Goal: Transaction & Acquisition: Subscribe to service/newsletter

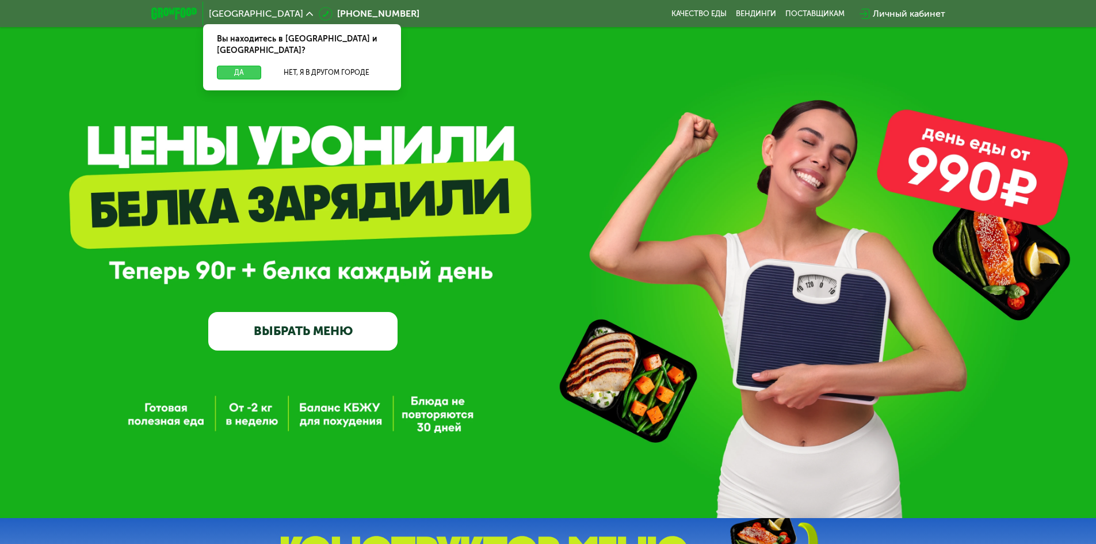
click at [249, 66] on button "Да" at bounding box center [239, 73] width 44 height 14
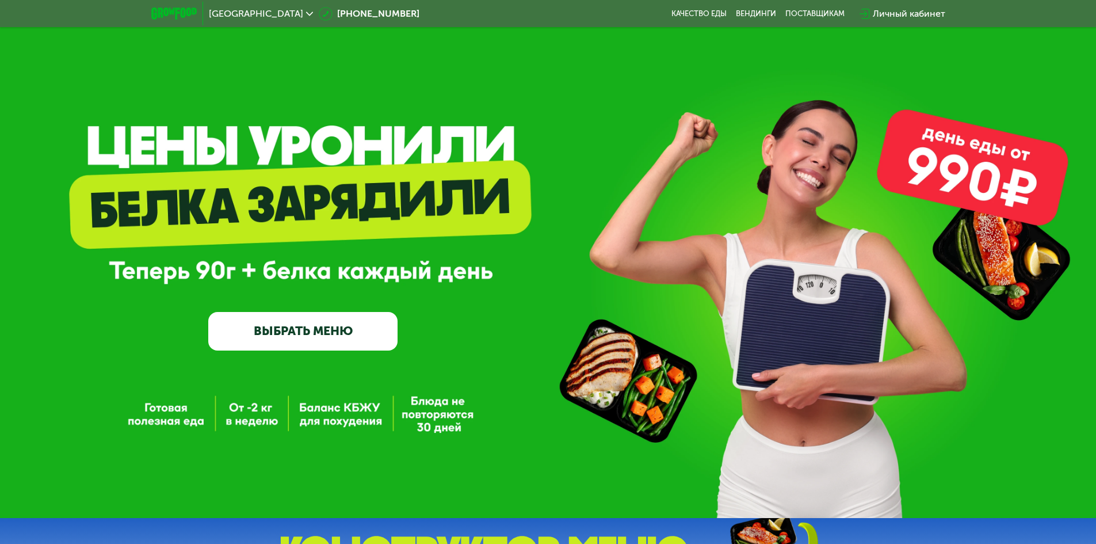
click at [302, 331] on link "ВЫБРАТЬ МЕНЮ" at bounding box center [302, 331] width 189 height 38
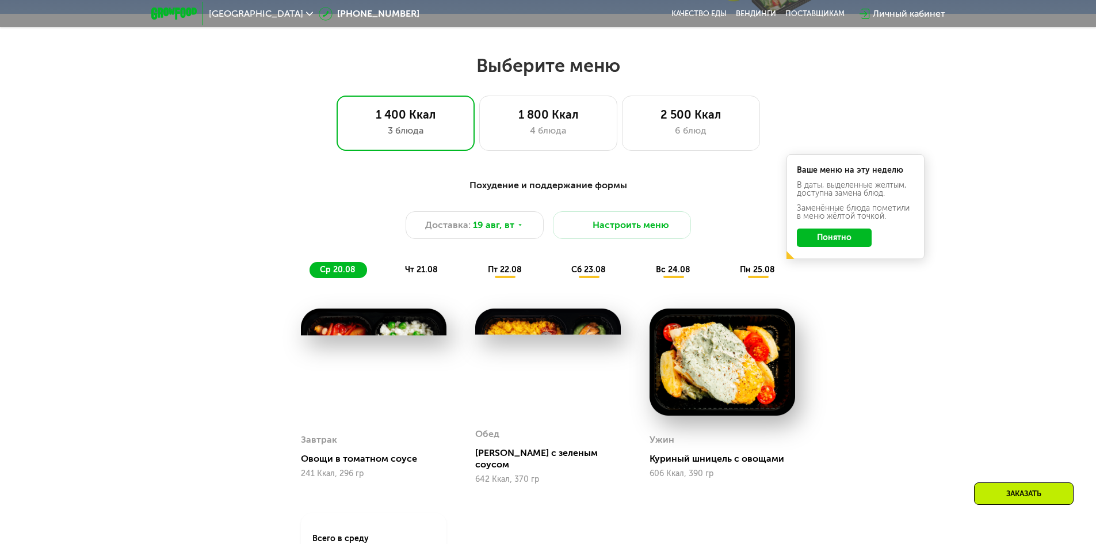
scroll to position [621, 0]
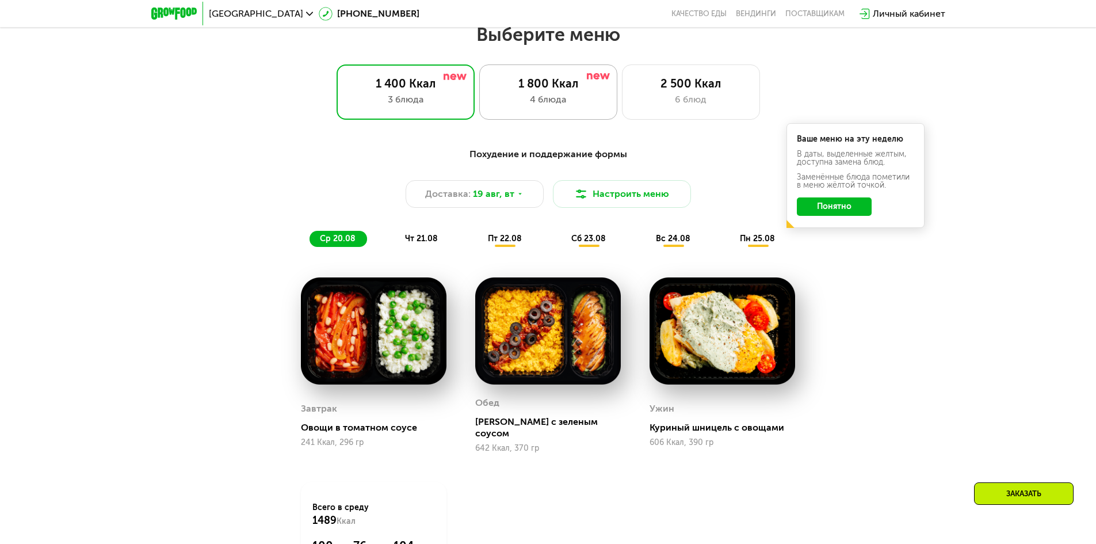
click at [554, 90] on div "1 800 Ккал" at bounding box center [548, 84] width 114 height 14
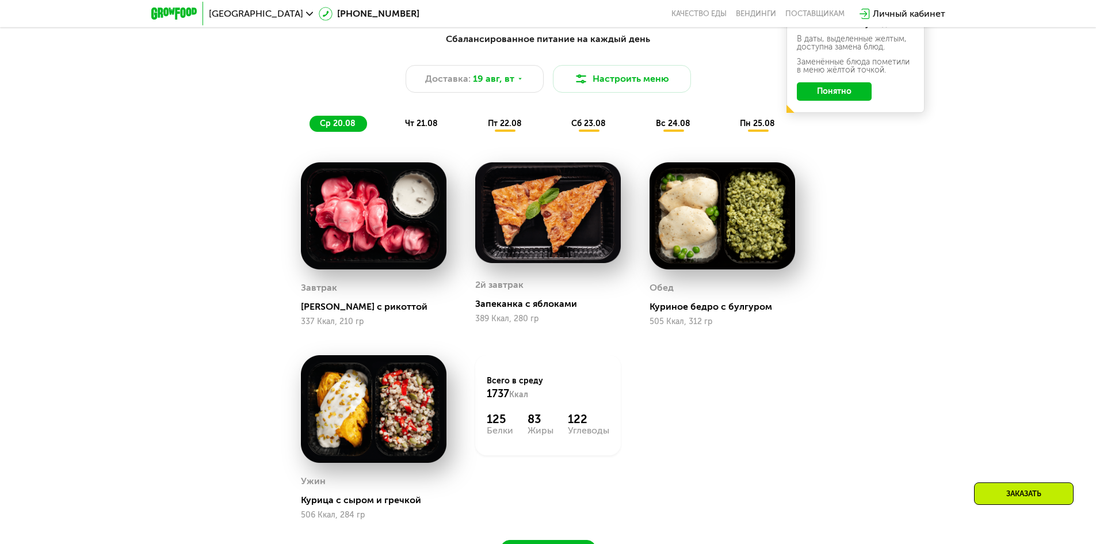
scroll to position [506, 0]
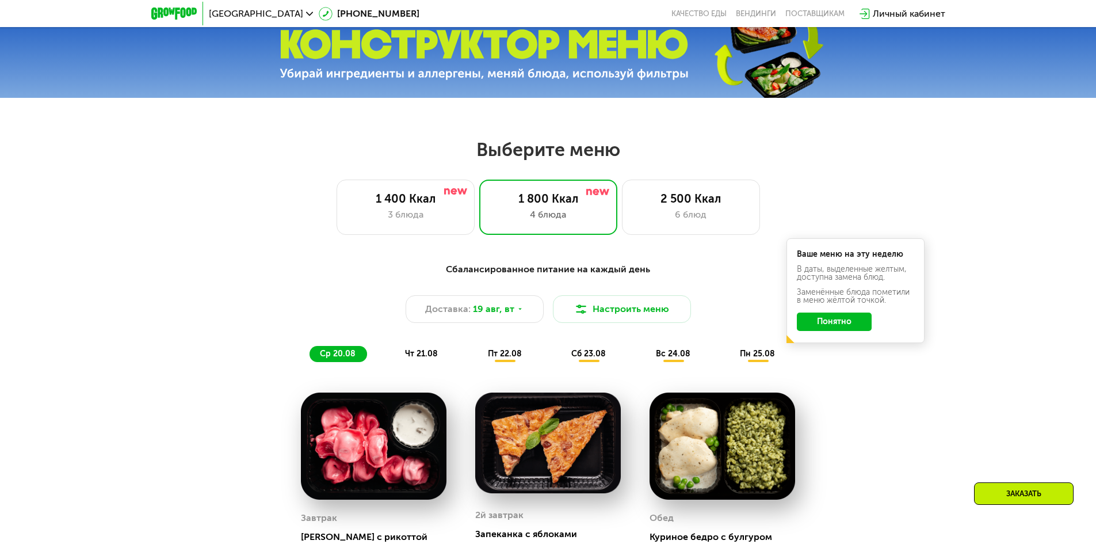
click at [853, 324] on button "Понятно" at bounding box center [834, 321] width 75 height 18
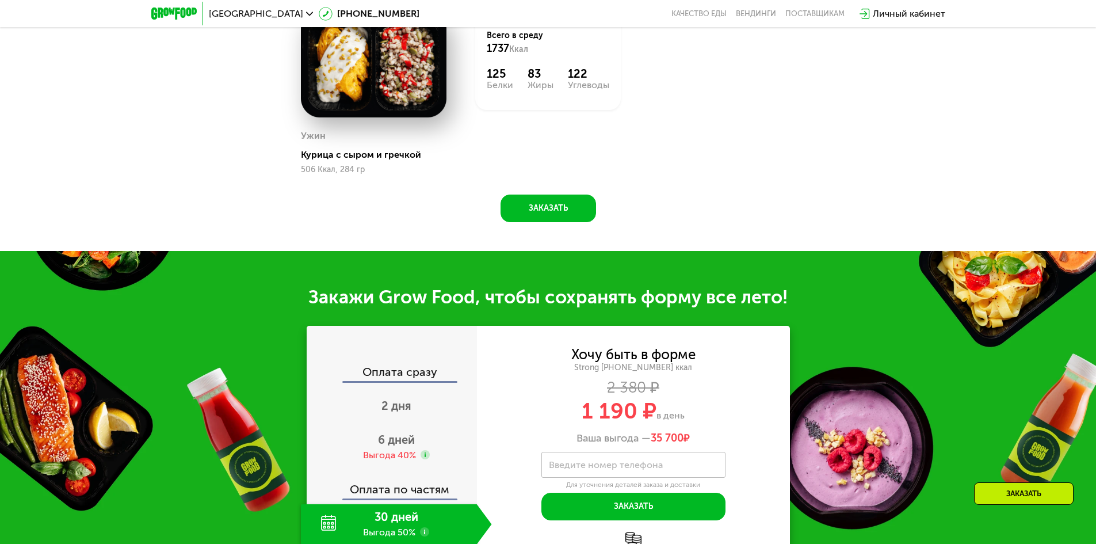
scroll to position [1139, 0]
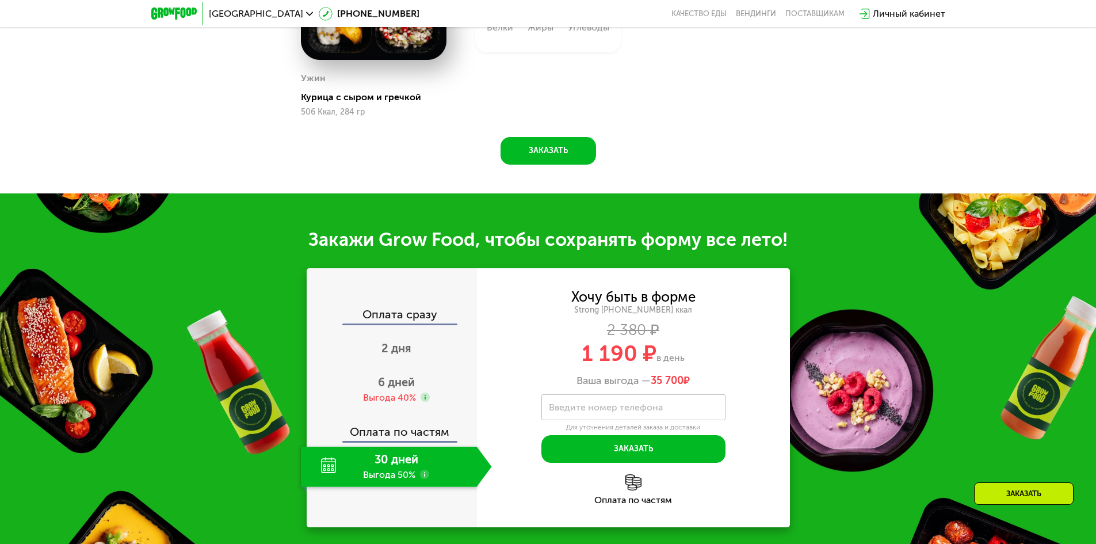
click at [449, 468] on div "30 дней Выгода 50%" at bounding box center [389, 467] width 176 height 40
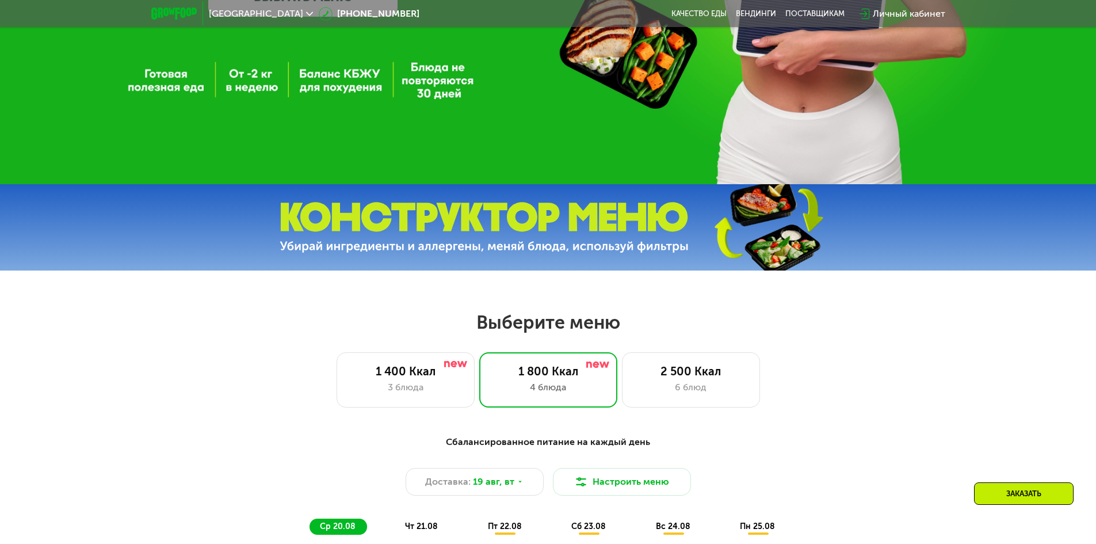
scroll to position [104, 0]
